Goal: Transaction & Acquisition: Purchase product/service

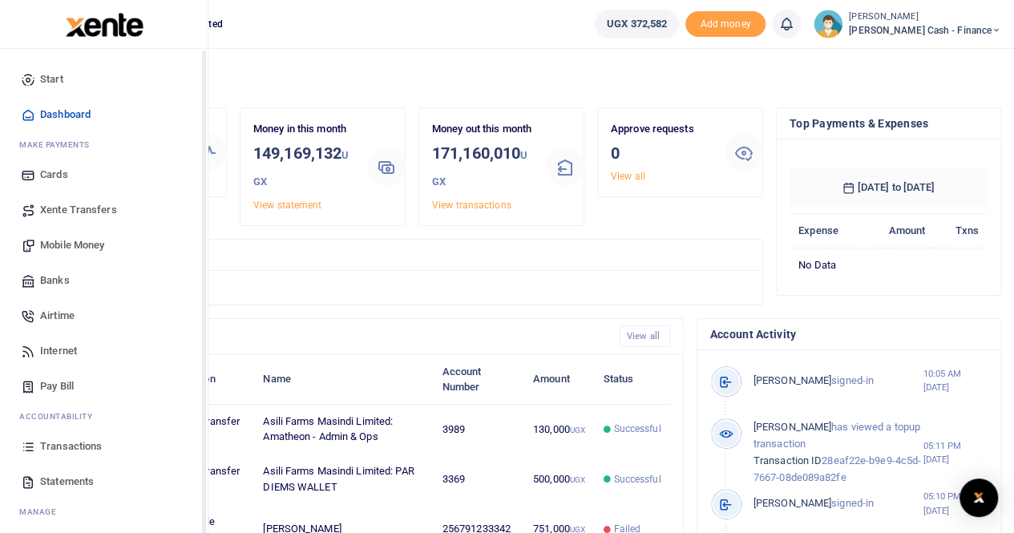
click at [58, 245] on span "Mobile Money" at bounding box center [72, 245] width 64 height 16
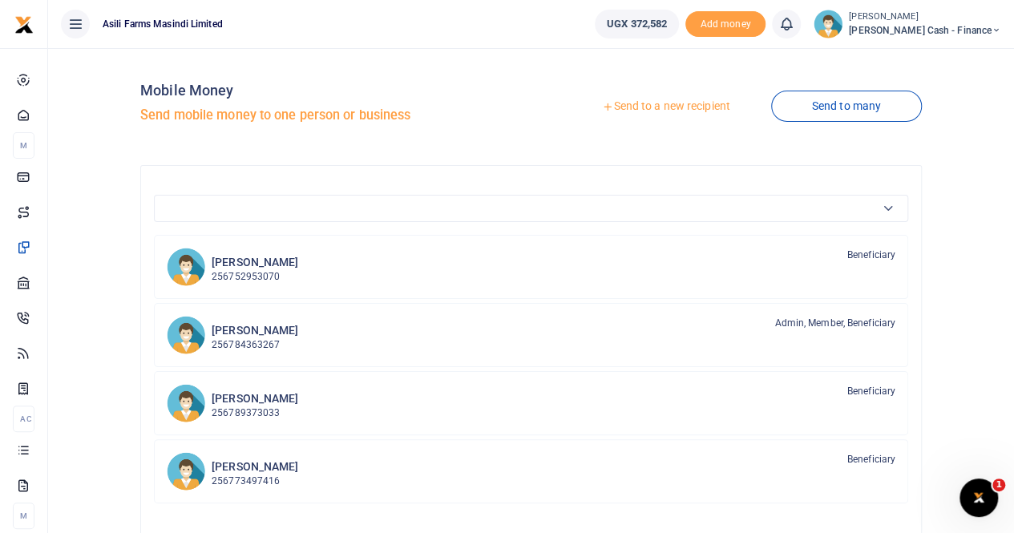
click at [662, 107] on link "Send to a new recipient" at bounding box center [665, 106] width 209 height 29
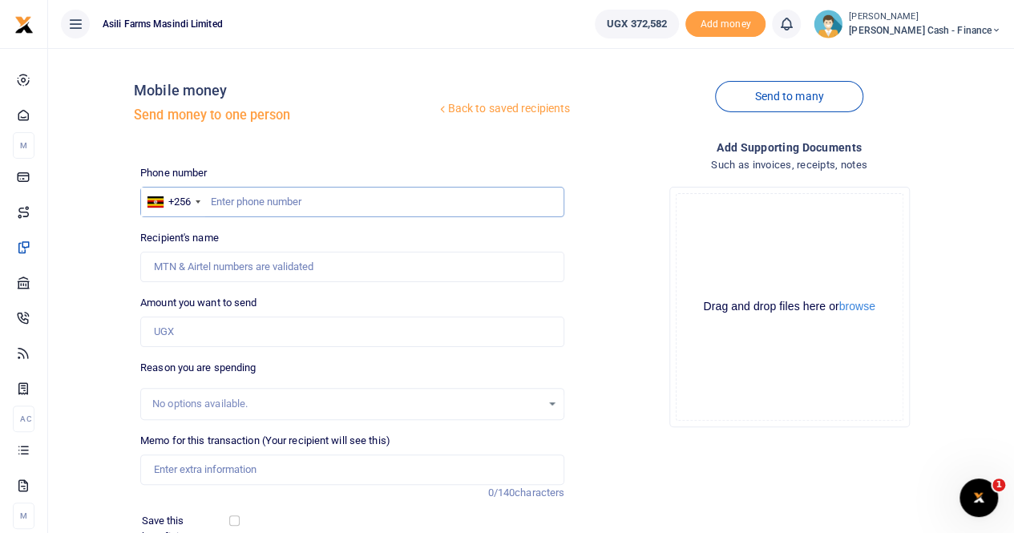
click at [228, 199] on input "text" at bounding box center [352, 202] width 424 height 30
paste input "0781028225"
type input "0781028225"
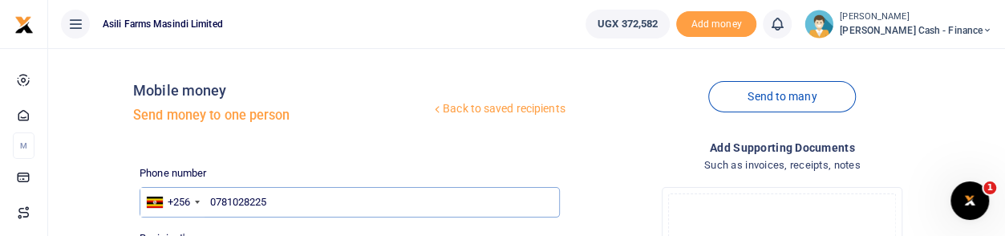
type input "Nyangoma Mariam"
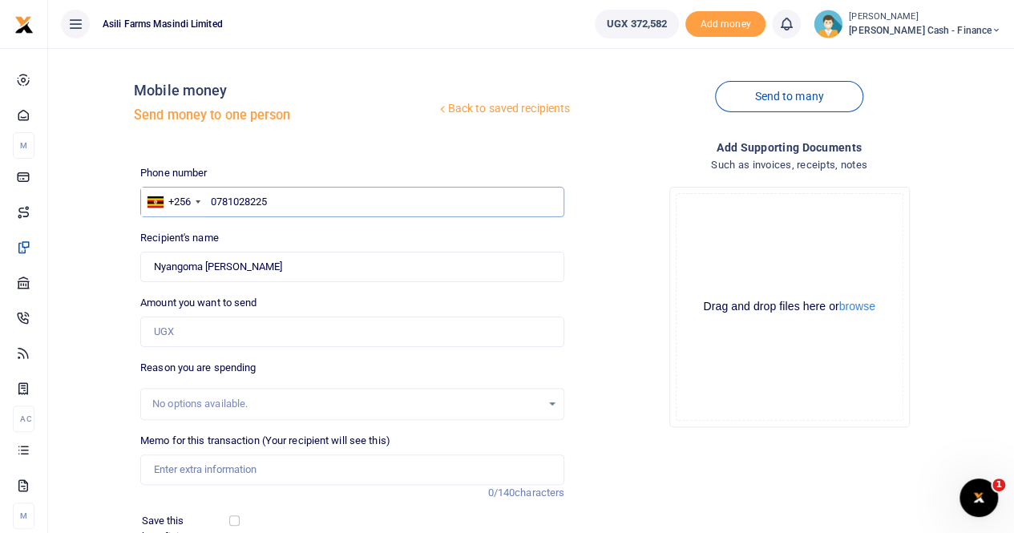
type input "0781028225"
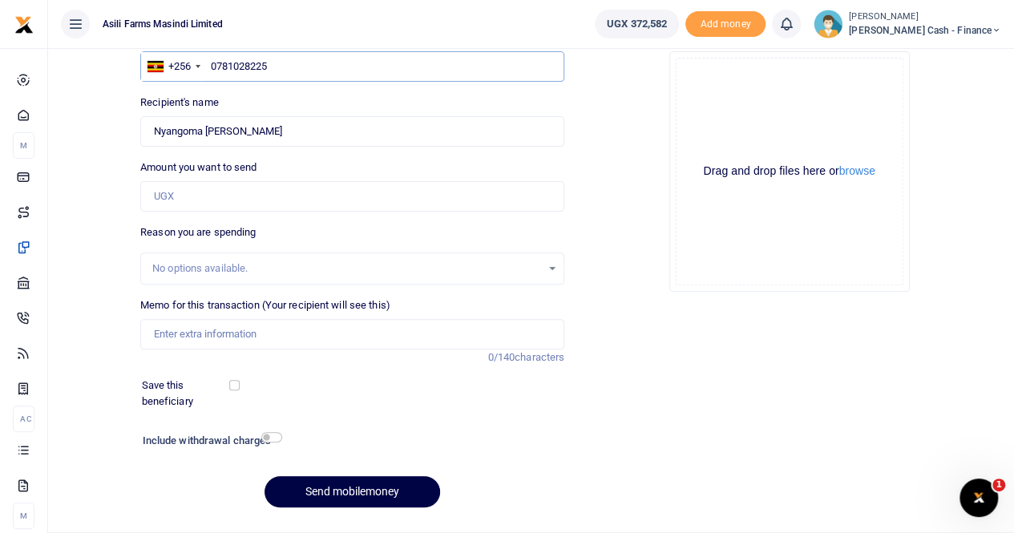
scroll to position [175, 0]
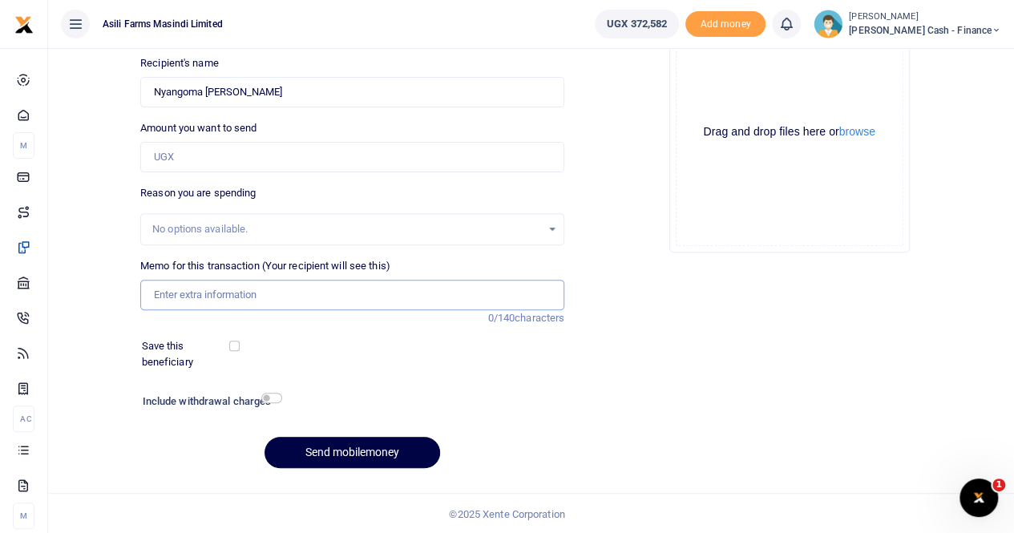
click at [176, 289] on input "Memo for this transaction (Your recipient will see this)" at bounding box center [352, 295] width 424 height 30
paste input "INSECTICIDES FOR SPRAYING SOYBEAN STACKS AT WINGREENS WAREHOUSE"
click at [176, 289] on input "INSECTICIDES FOR SPRAYING SOYBEAN STACKS AT WINGREENS WAREHOUSE" at bounding box center [352, 295] width 424 height 30
click at [152, 294] on input "INSECTICIDES FOR SPRAYING SOYBEAN STACKS AT WINGREENS WAREHOUSE" at bounding box center [352, 295] width 424 height 30
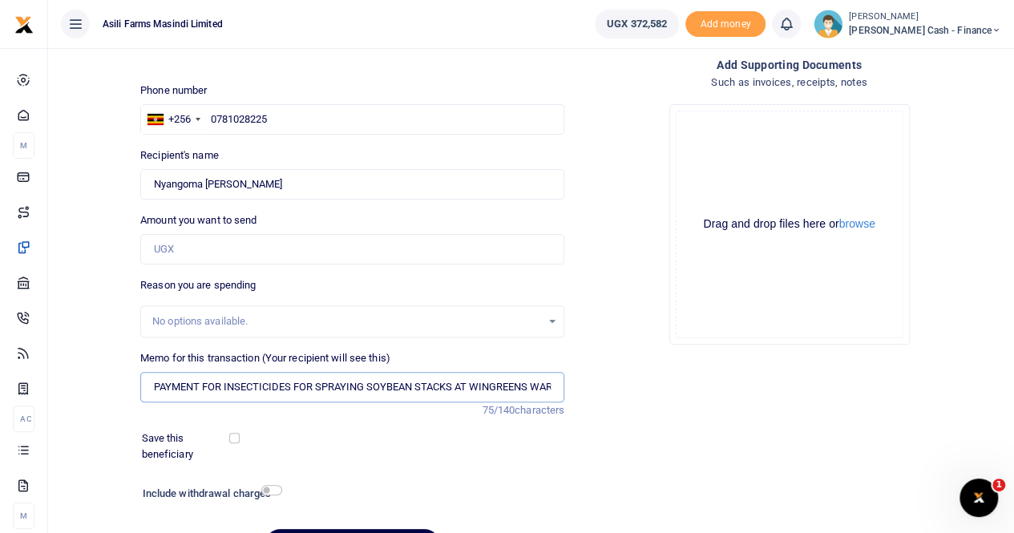
scroll to position [0, 0]
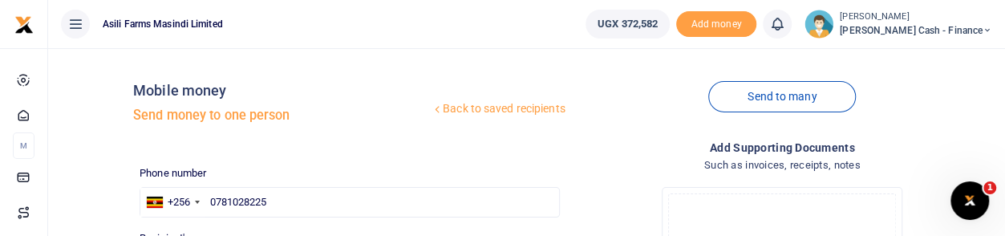
type input "PAYMENT FOR INSECTICIDES FOR SPRAYING SOYBEAN STACKS AT WINGREENS WAREHOUSE"
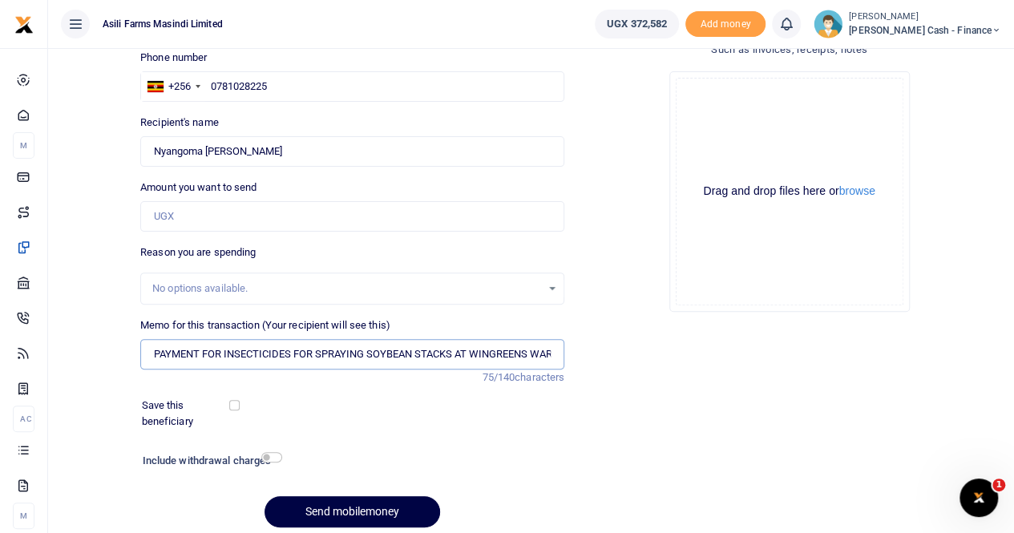
scroll to position [95, 0]
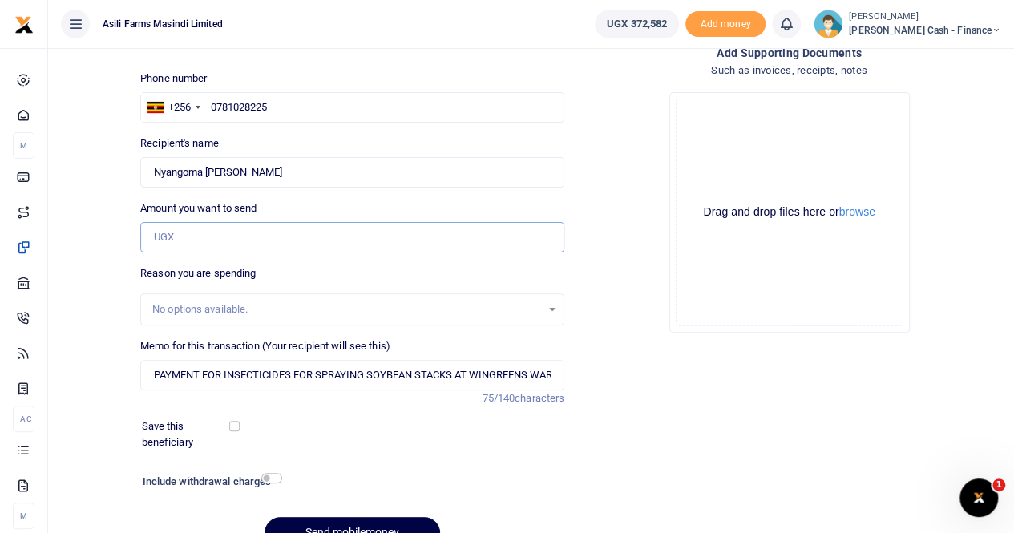
click at [181, 228] on input "Amount you want to send" at bounding box center [352, 237] width 424 height 30
paste input "150,000"
type input "150,000"
click at [850, 211] on button "browse" at bounding box center [858, 212] width 36 height 12
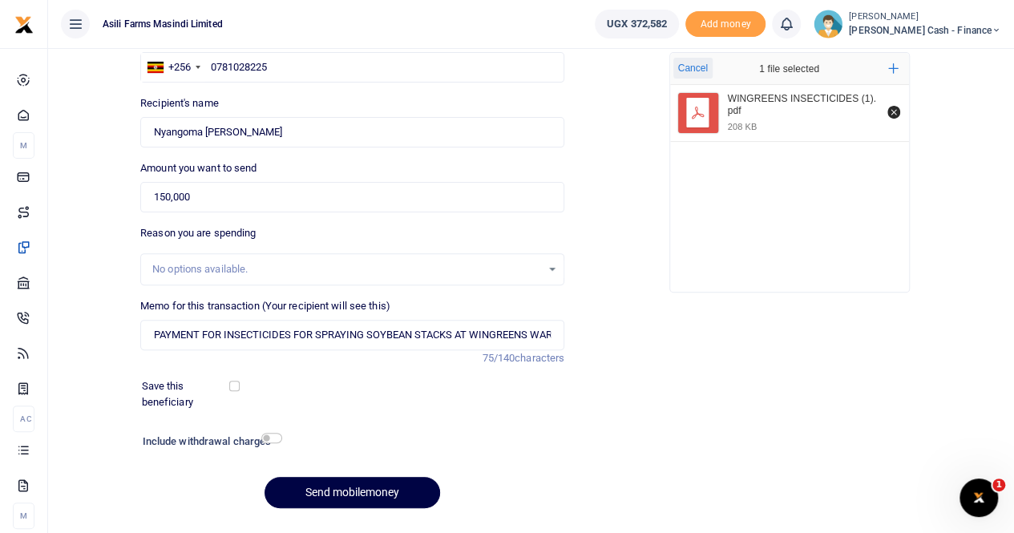
scroll to position [175, 0]
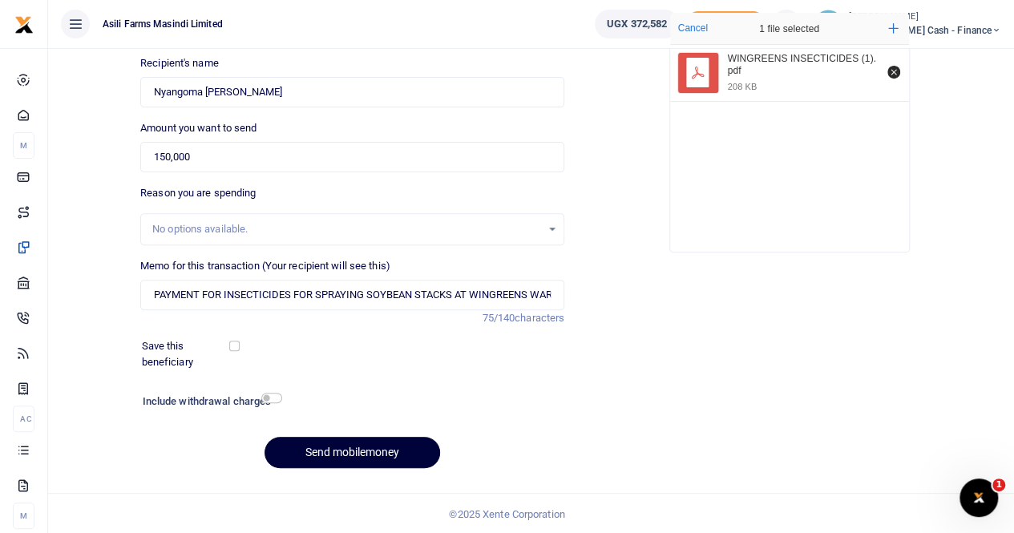
click at [319, 447] on button "Send mobilemoney" at bounding box center [353, 452] width 176 height 31
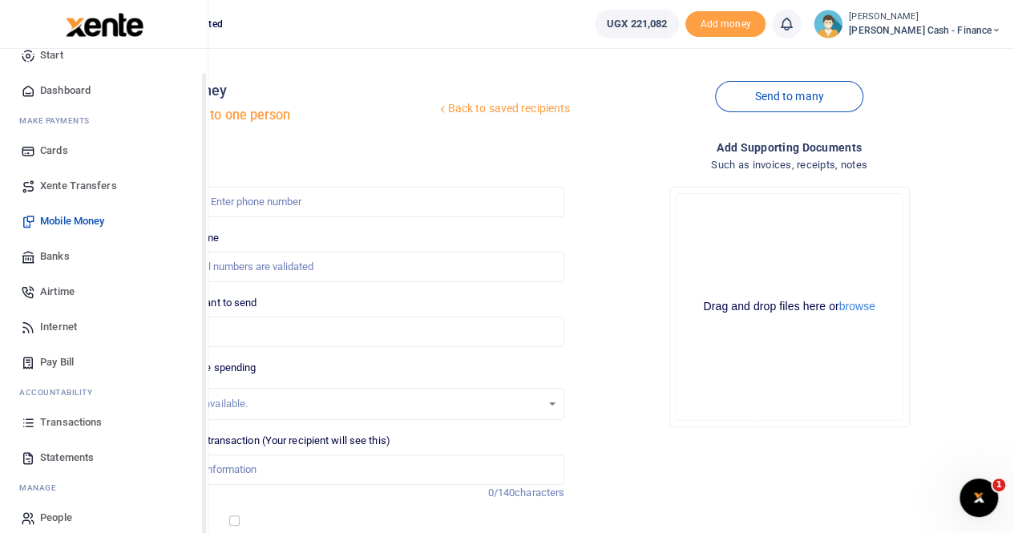
scroll to position [38, 0]
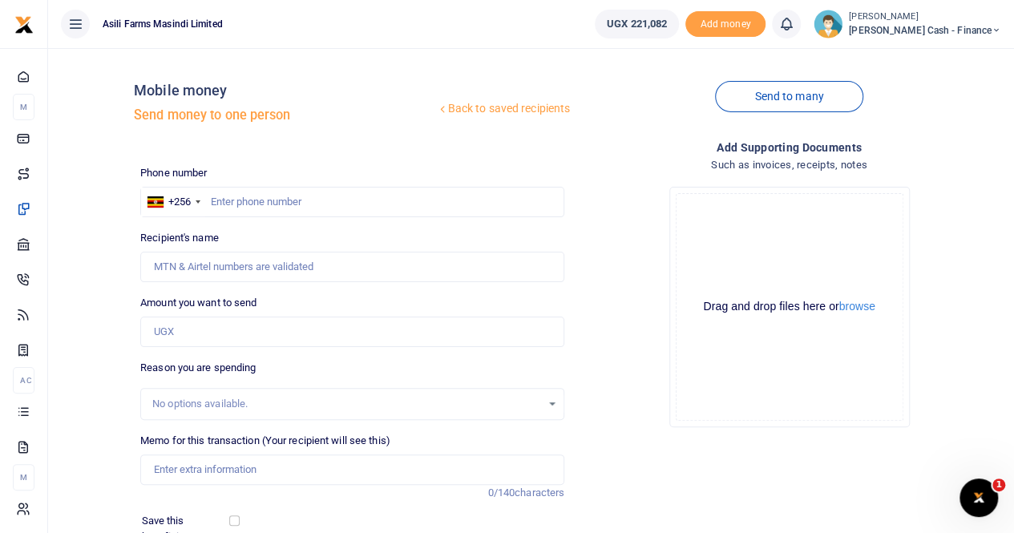
click at [937, 23] on span "Petty Cash - Finance" at bounding box center [925, 30] width 152 height 14
click at [941, 57] on link "Switch accounts" at bounding box center [887, 58] width 127 height 22
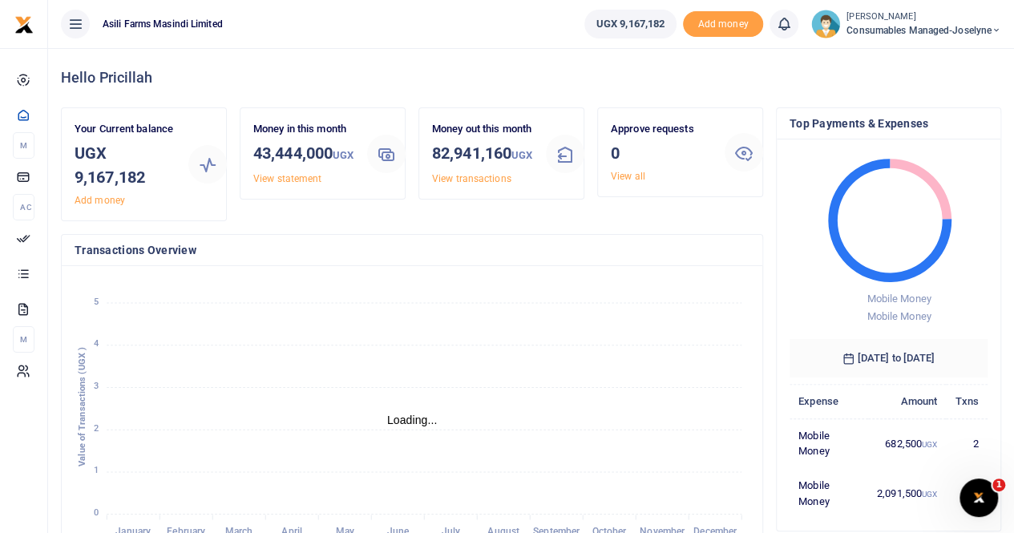
scroll to position [13, 13]
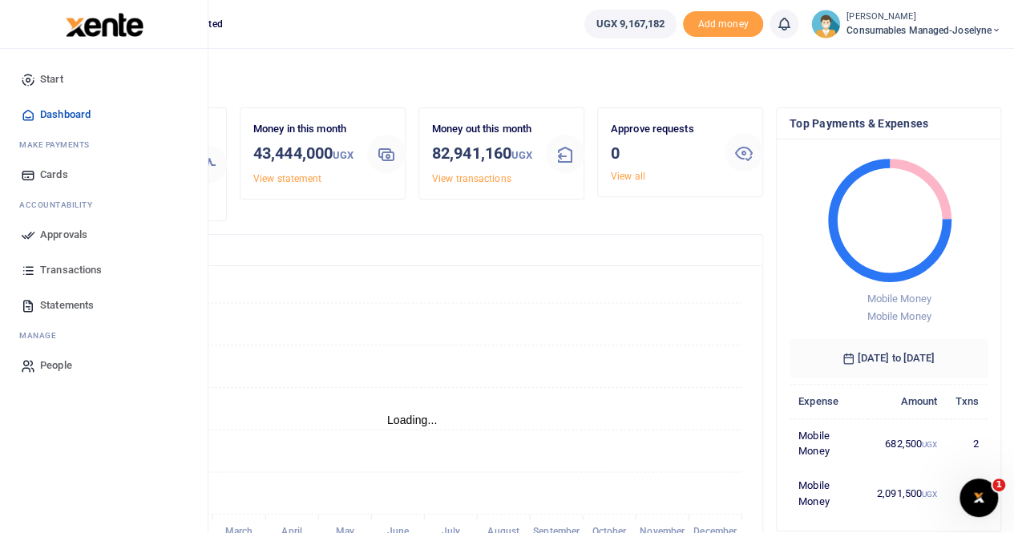
click at [62, 262] on span "Transactions" at bounding box center [71, 270] width 62 height 16
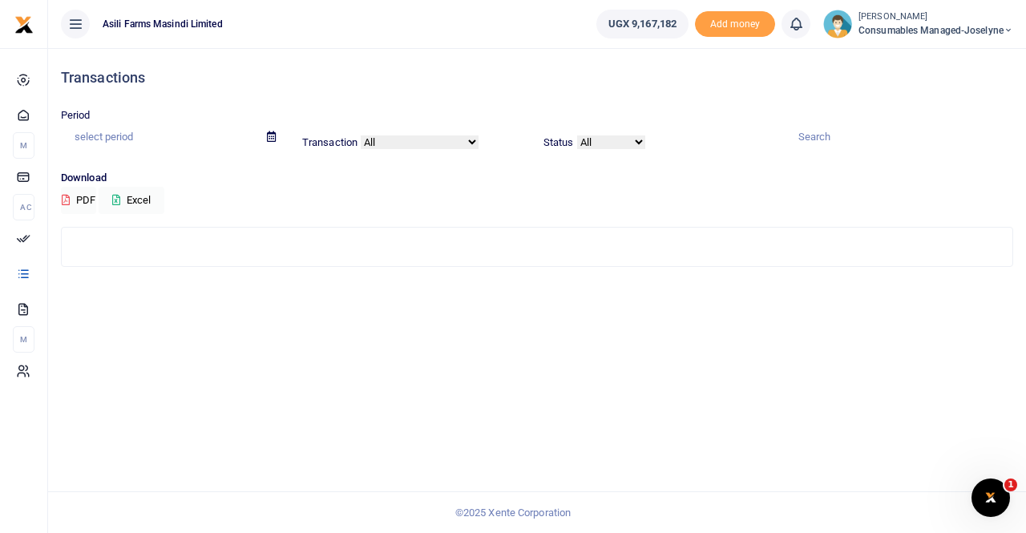
click at [269, 136] on icon at bounding box center [271, 137] width 9 height 10
drag, startPoint x: 282, startPoint y: 302, endPoint x: 311, endPoint y: 272, distance: 42.0
click at [283, 302] on div "Transactions Period Transaction All Airtime Internet Utilities Invoices Mobile …" at bounding box center [537, 290] width 978 height 485
click at [225, 134] on input "text" at bounding box center [157, 136] width 193 height 27
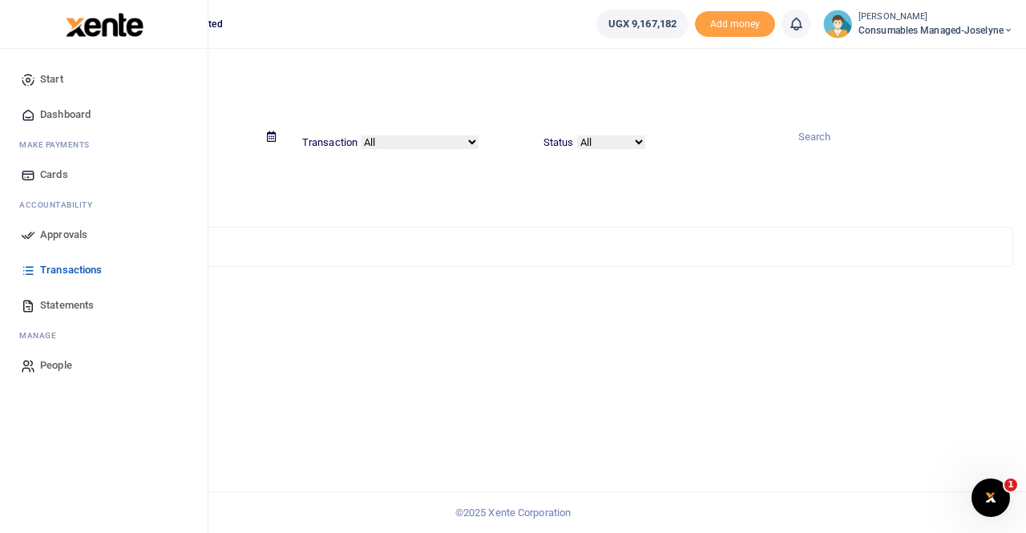
click at [58, 301] on span "Statements" at bounding box center [67, 306] width 54 height 16
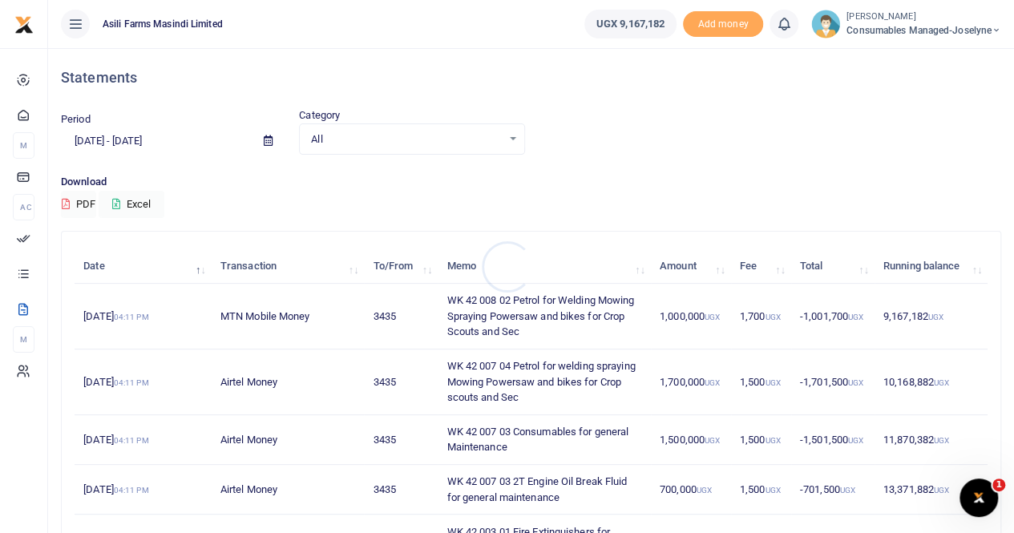
click at [268, 142] on div at bounding box center [507, 266] width 1014 height 533
click at [266, 137] on icon at bounding box center [268, 141] width 9 height 10
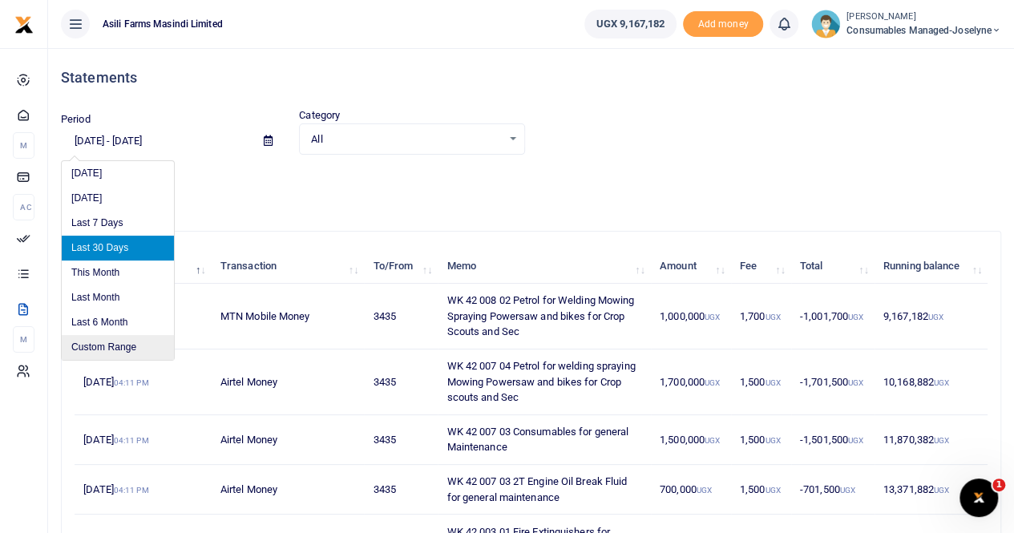
drag, startPoint x: 109, startPoint y: 345, endPoint x: 118, endPoint y: 343, distance: 9.0
click at [110, 345] on li "Custom Range" at bounding box center [118, 347] width 112 height 25
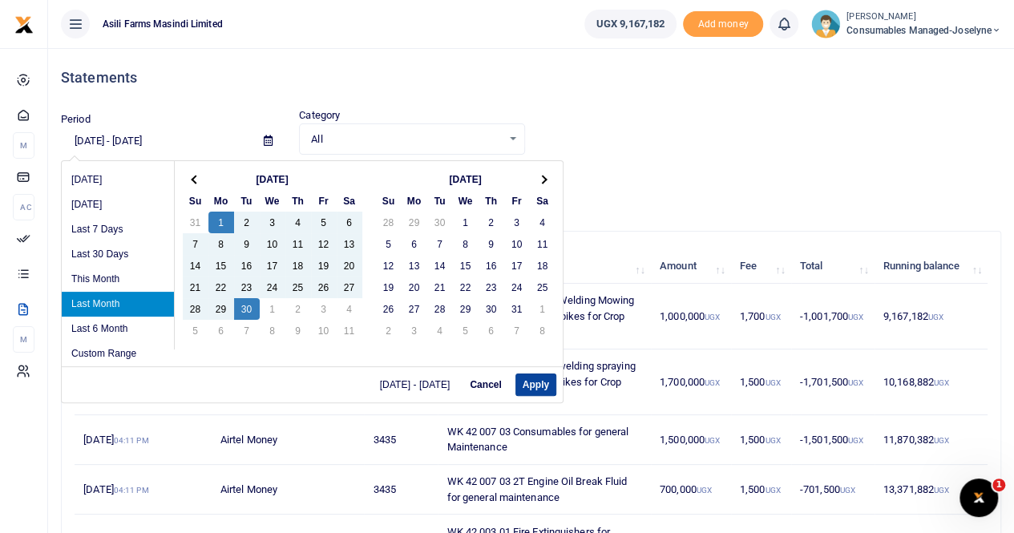
click at [539, 383] on button "Apply" at bounding box center [536, 385] width 41 height 22
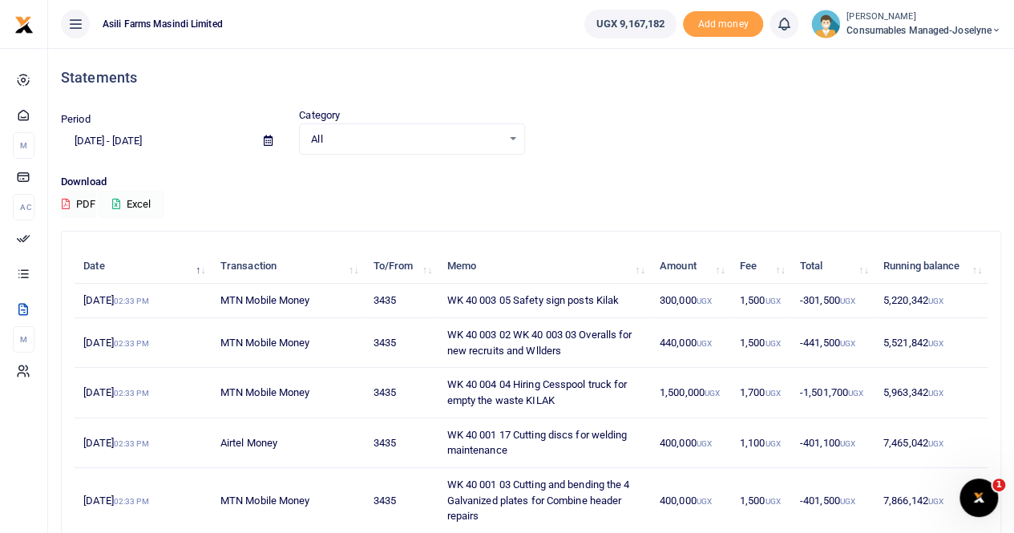
click at [150, 205] on button "Excel" at bounding box center [132, 204] width 66 height 27
click at [268, 139] on icon at bounding box center [268, 141] width 9 height 10
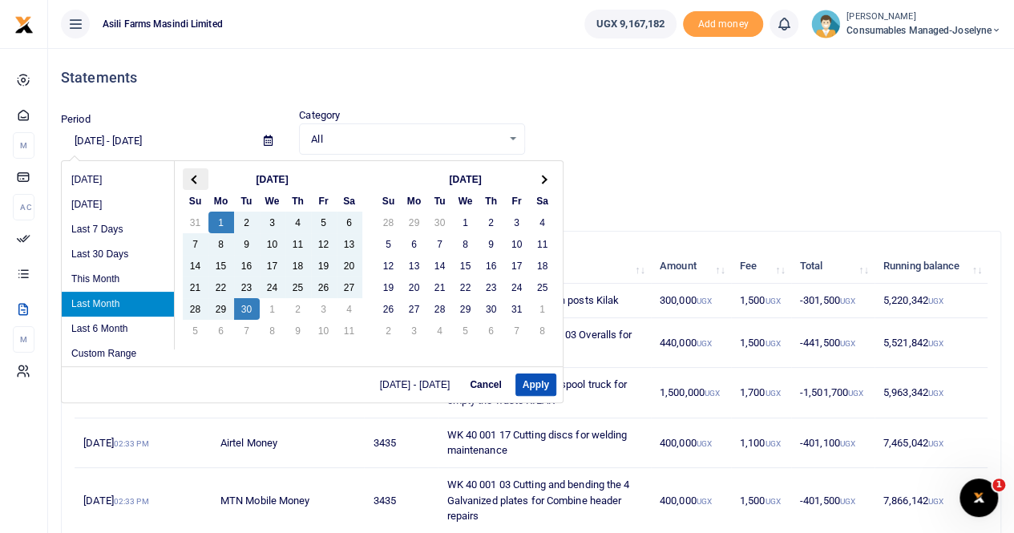
click at [192, 176] on span at bounding box center [195, 179] width 9 height 9
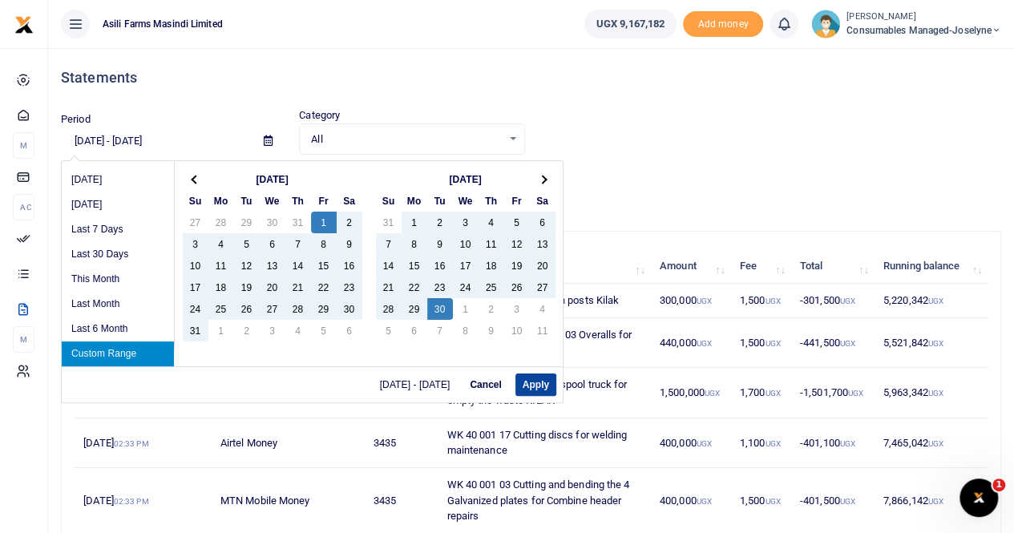
click at [528, 383] on button "Apply" at bounding box center [536, 385] width 41 height 22
type input "[DATE] - [DATE]"
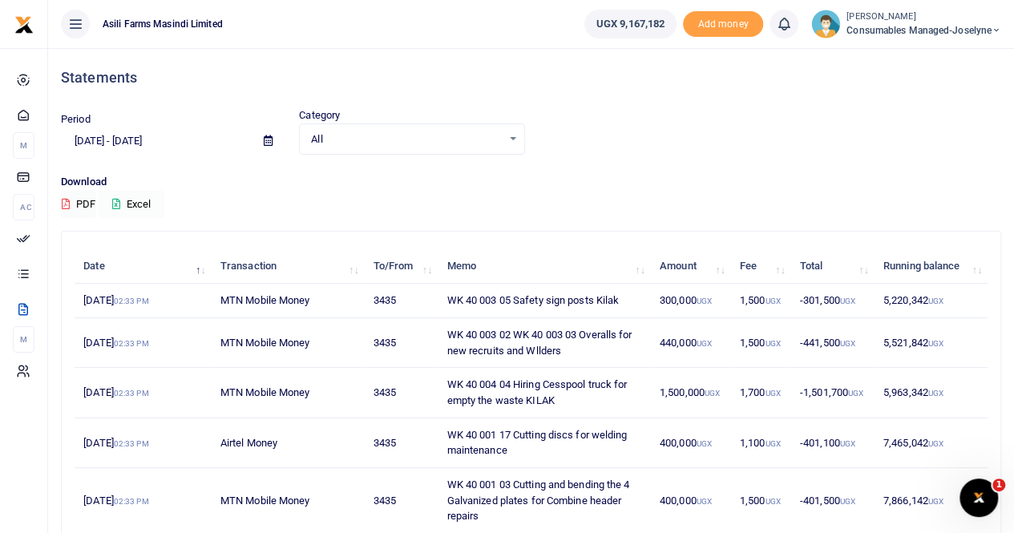
click at [149, 199] on button "Excel" at bounding box center [132, 204] width 66 height 27
